Goal: Book appointment/travel/reservation

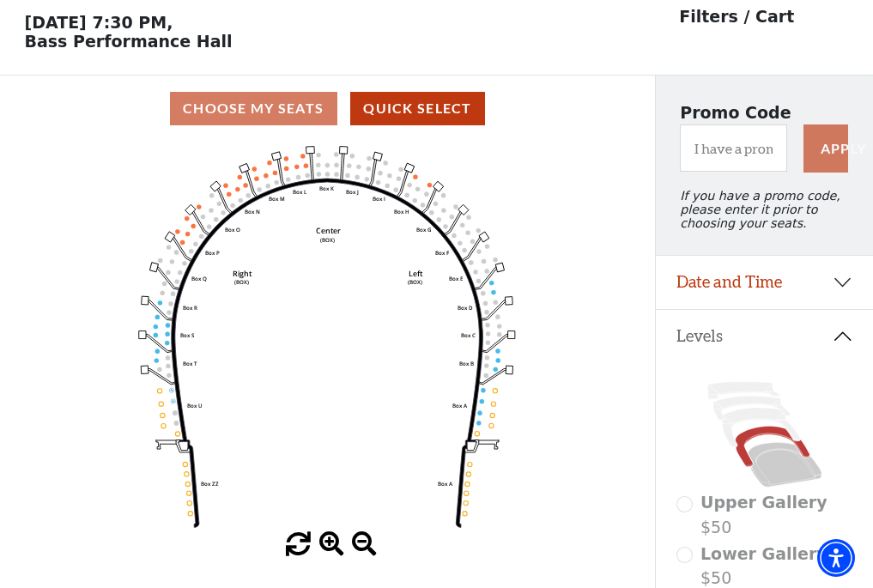
scroll to position [80, 0]
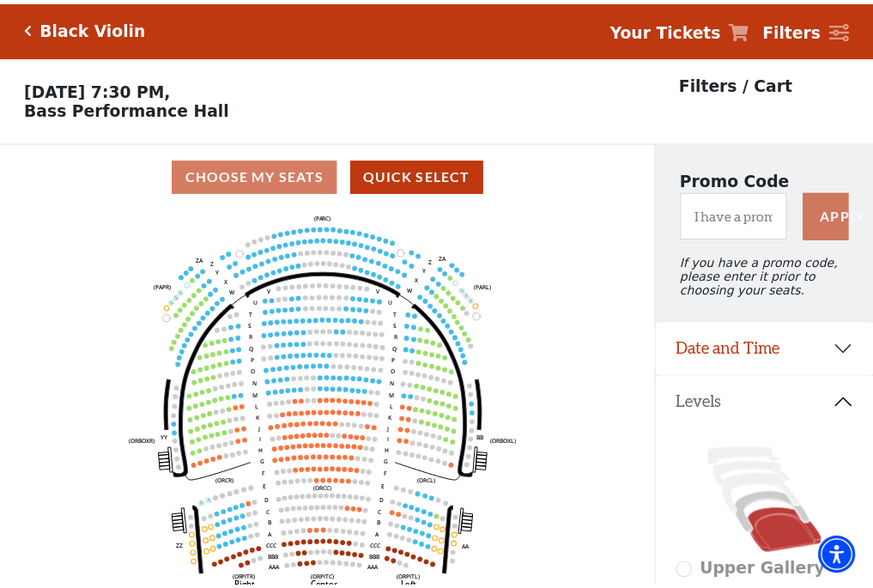
scroll to position [80, 0]
